Goal: Task Accomplishment & Management: Complete application form

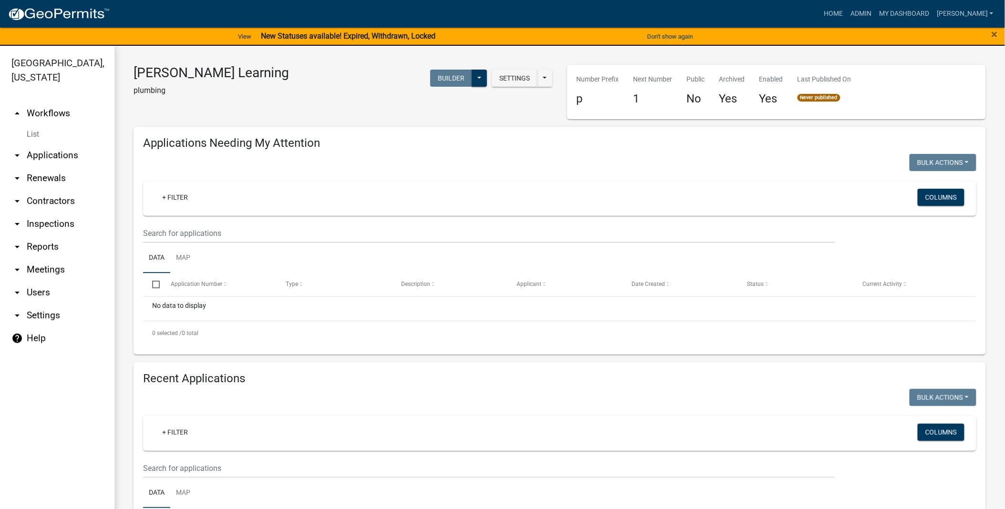
click at [62, 159] on link "arrow_drop_down Applications" at bounding box center [57, 155] width 114 height 23
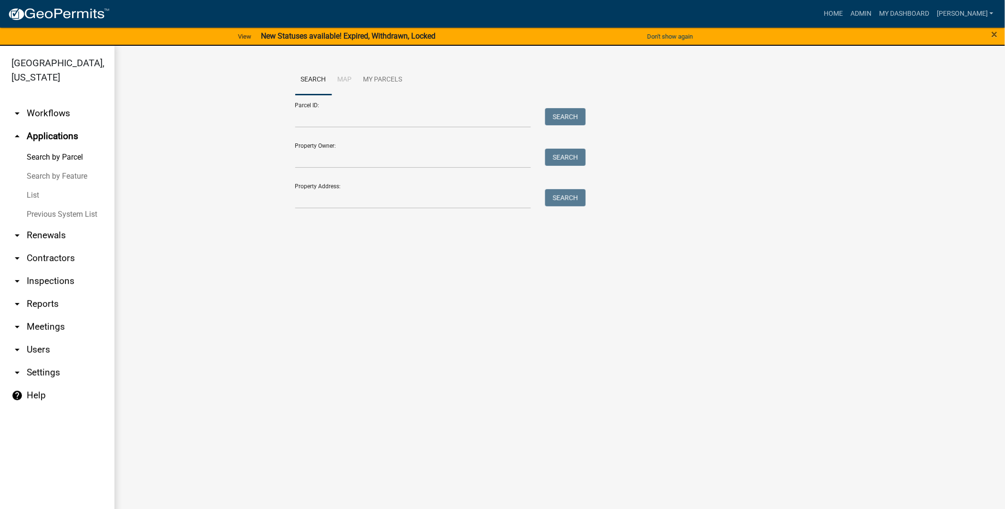
click at [25, 194] on link "List" at bounding box center [57, 195] width 114 height 19
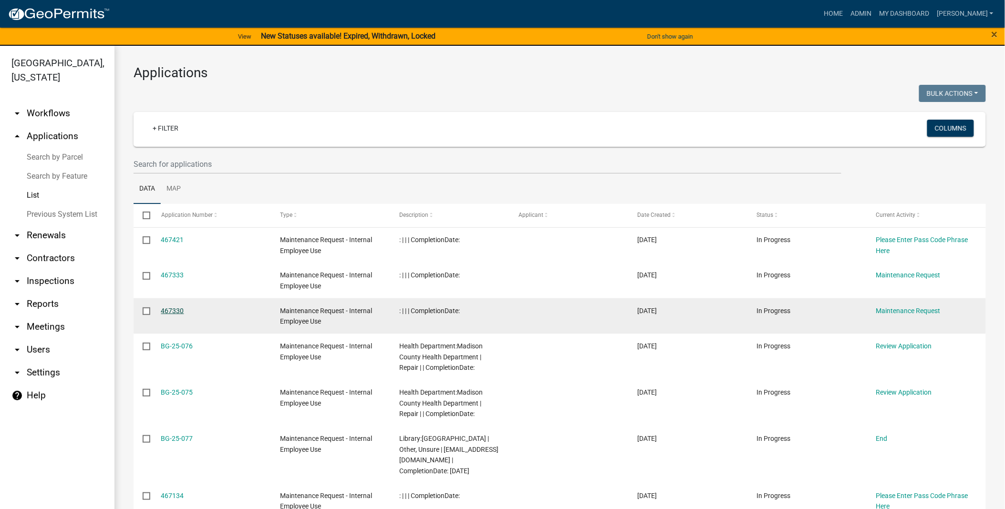
click at [170, 311] on link "467330" at bounding box center [172, 311] width 23 height 8
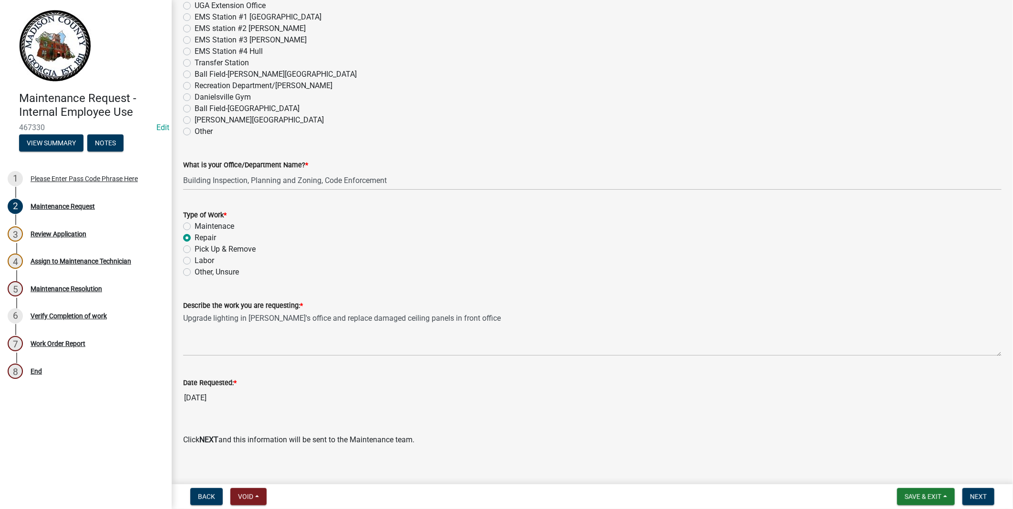
scroll to position [509, 0]
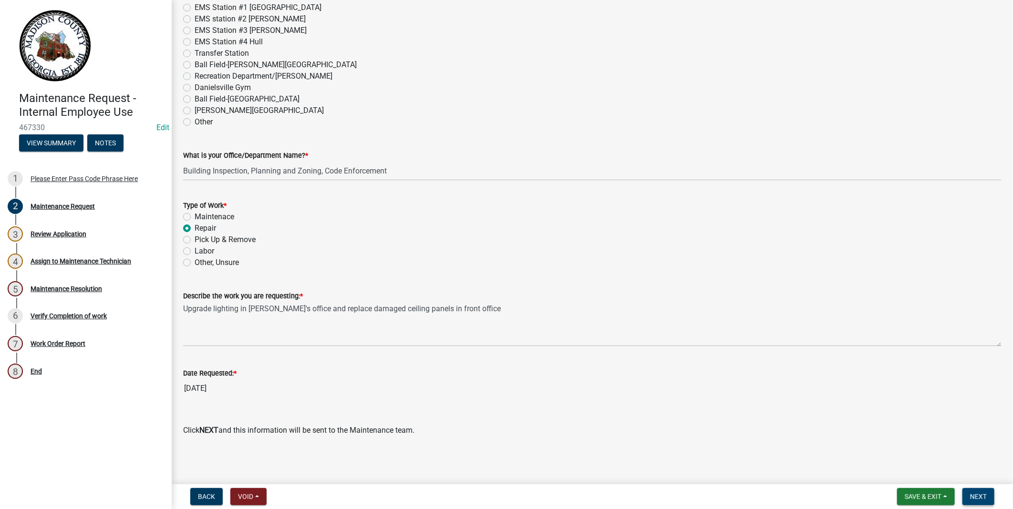
click at [980, 497] on span "Next" at bounding box center [978, 497] width 17 height 8
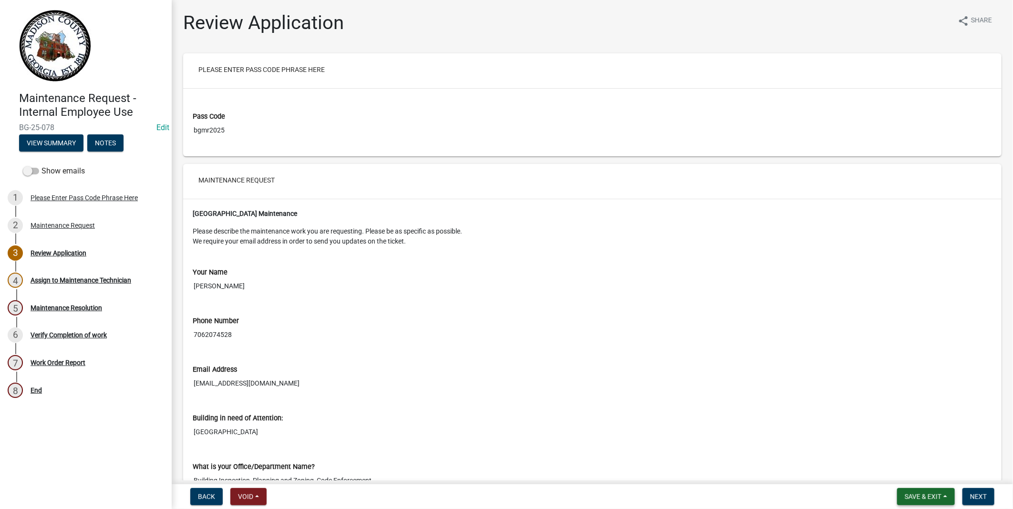
click at [930, 496] on span "Save & Exit" at bounding box center [923, 497] width 37 height 8
click at [916, 473] on button "Save & Exit" at bounding box center [916, 472] width 76 height 23
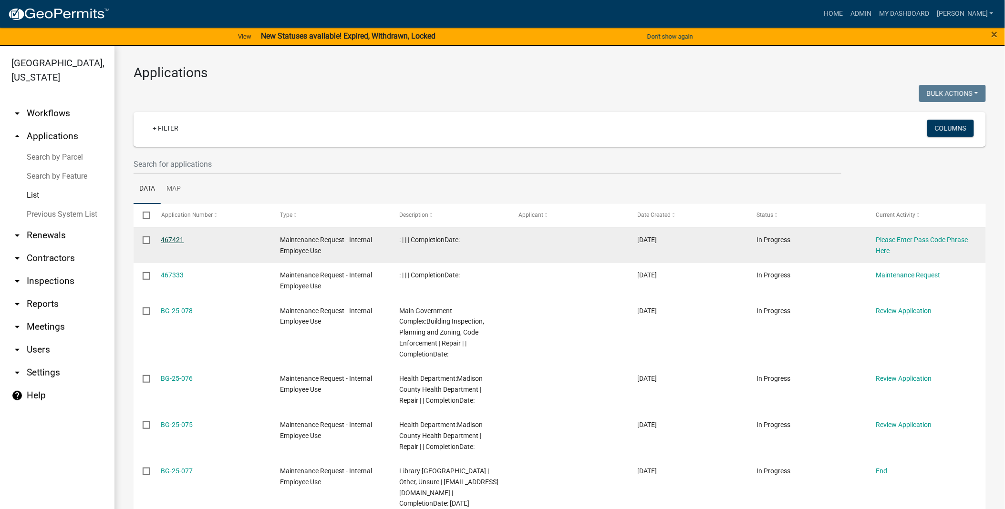
click at [172, 236] on link "467421" at bounding box center [172, 240] width 23 height 8
click at [171, 241] on link "467421" at bounding box center [172, 240] width 23 height 8
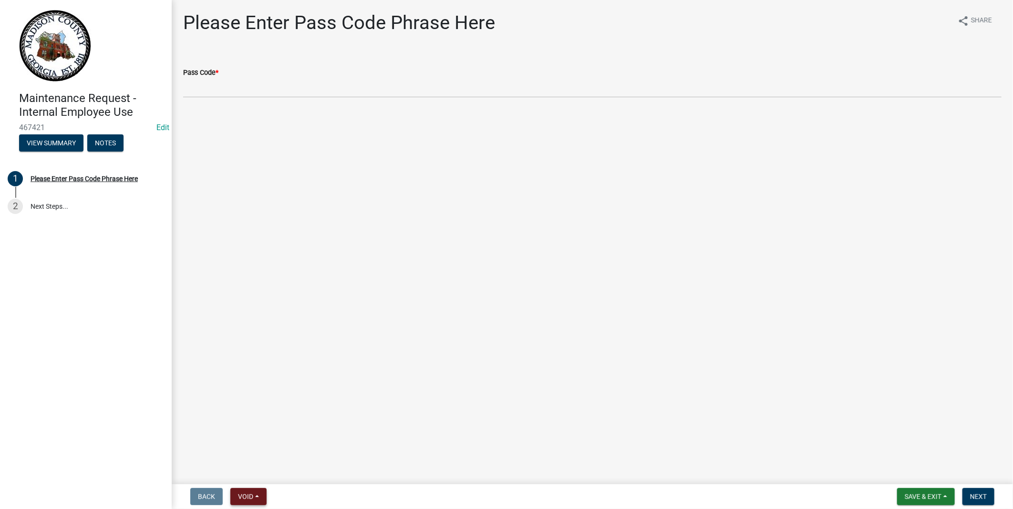
click at [247, 498] on span "Void" at bounding box center [245, 497] width 15 height 8
click at [387, 370] on main "Please Enter Pass Code Phrase Here share Share Pass Code *" at bounding box center [592, 240] width 841 height 481
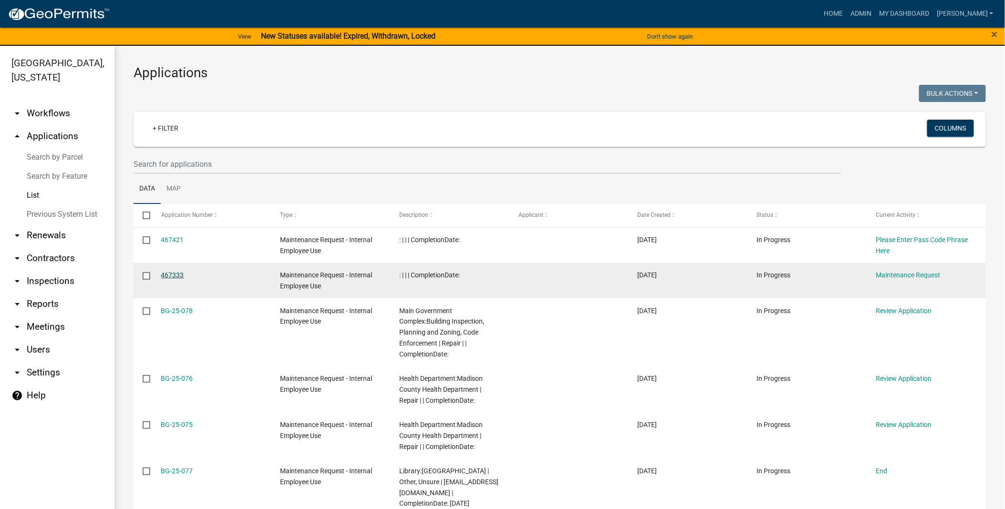
click at [175, 275] on link "467333" at bounding box center [172, 275] width 23 height 8
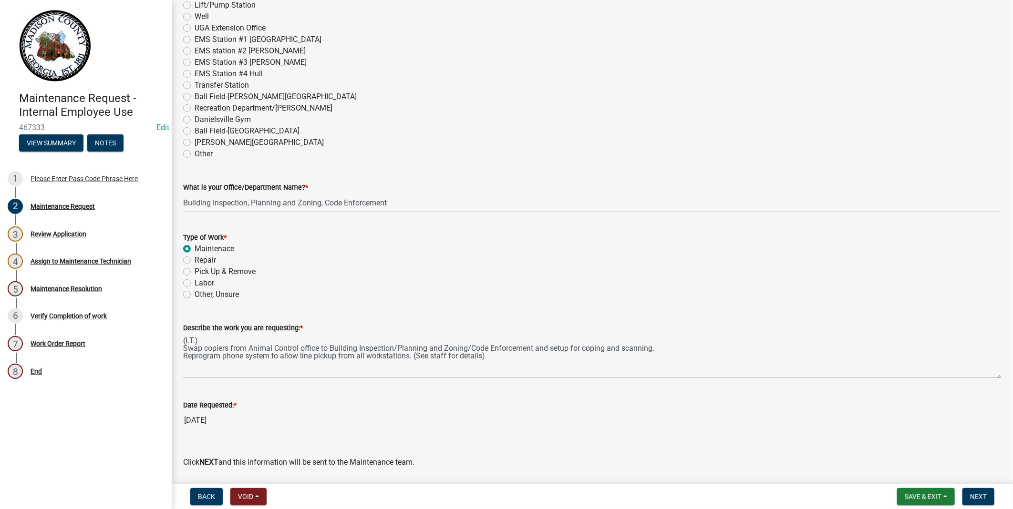
scroll to position [509, 0]
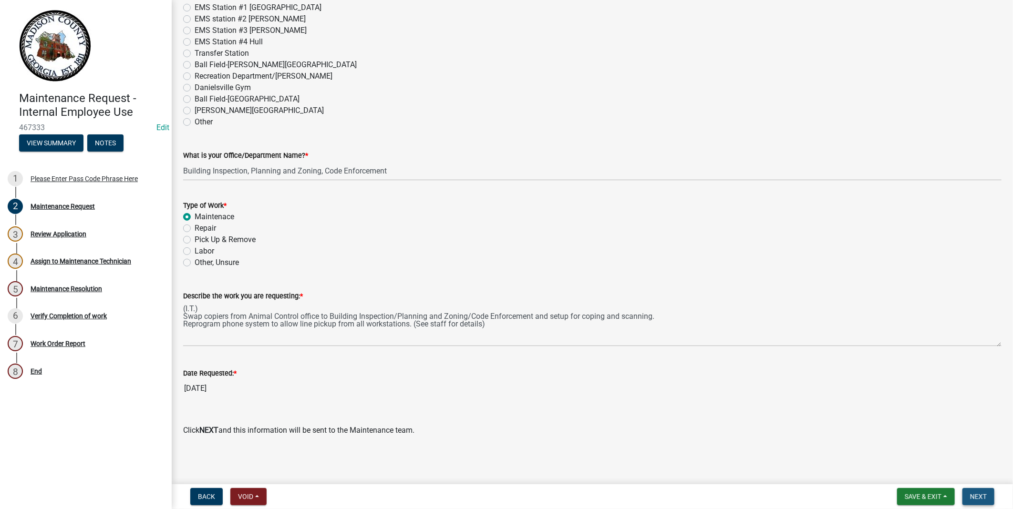
click at [988, 498] on button "Next" at bounding box center [978, 496] width 32 height 17
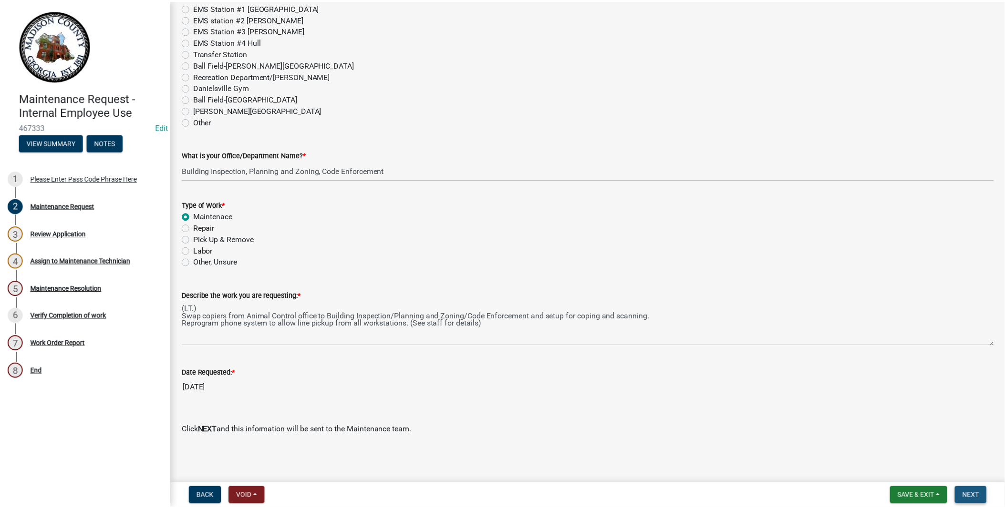
scroll to position [0, 0]
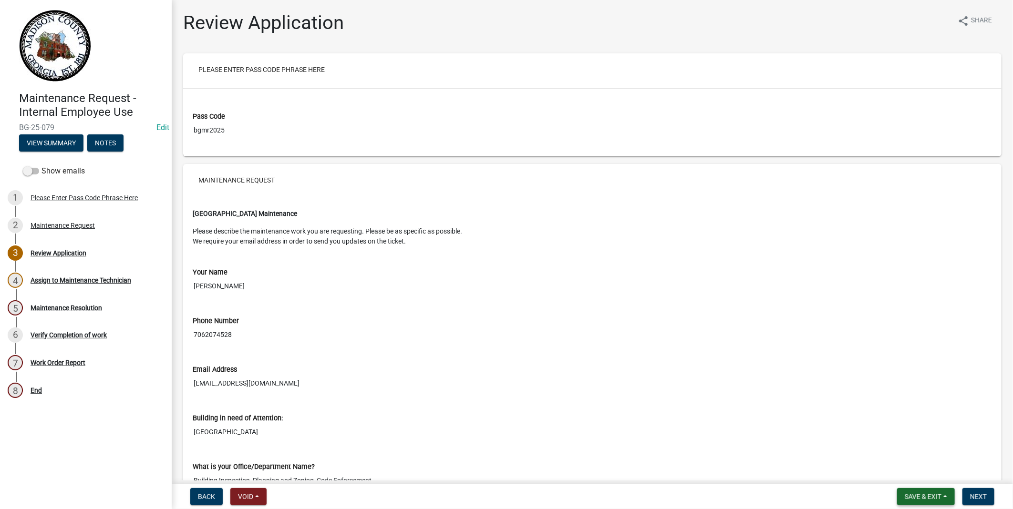
click at [923, 495] on span "Save & Exit" at bounding box center [923, 497] width 37 height 8
click at [914, 471] on button "Save & Exit" at bounding box center [916, 472] width 76 height 23
